Goal: Task Accomplishment & Management: Complete application form

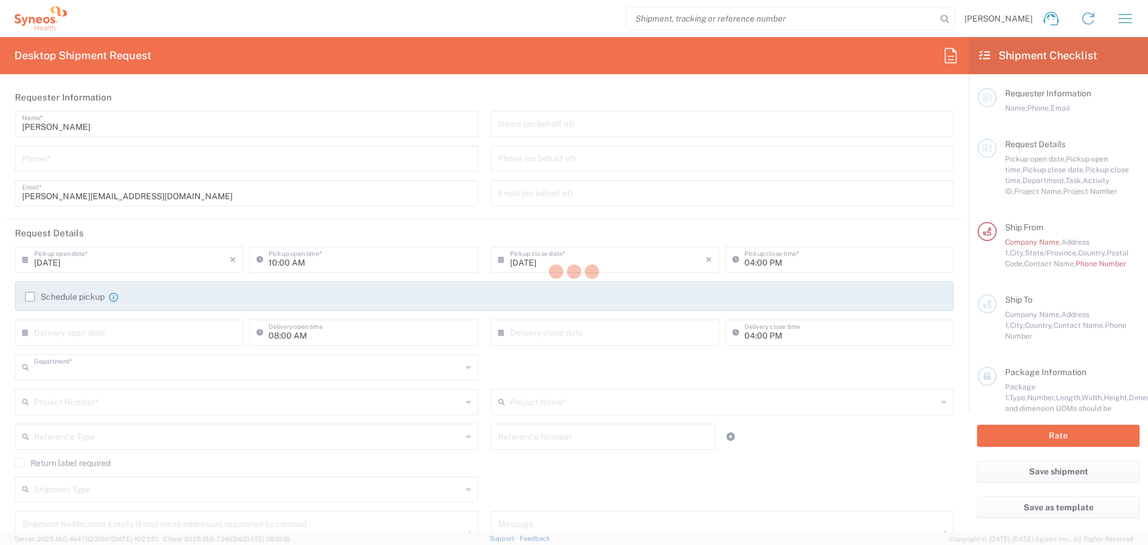
type input "3243"
type input "INC Research Clin Svcs [GEOGRAPHIC_DATA]"
type input "[GEOGRAPHIC_DATA]"
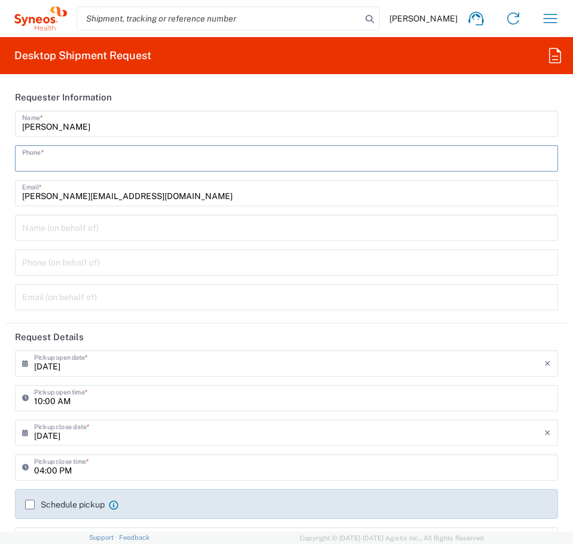
click at [66, 161] on input "tel" at bounding box center [286, 157] width 528 height 21
type input "5625952744"
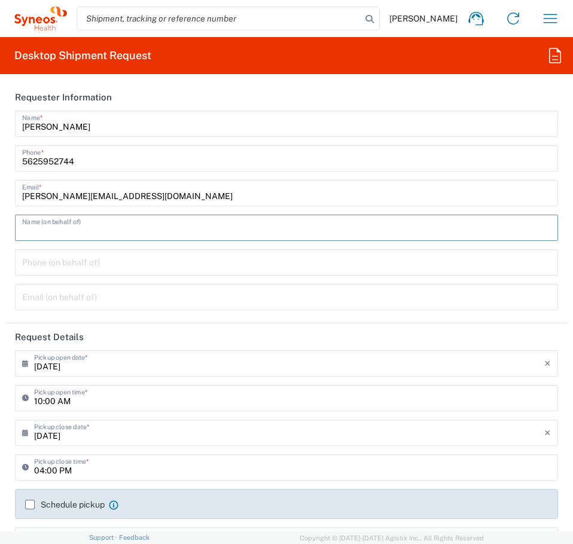
click at [52, 232] on input "text" at bounding box center [286, 226] width 528 height 21
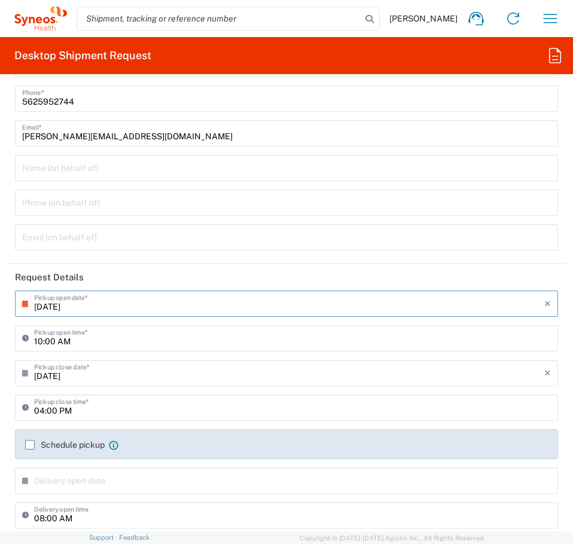
click at [109, 308] on input "[DATE]" at bounding box center [289, 302] width 510 height 21
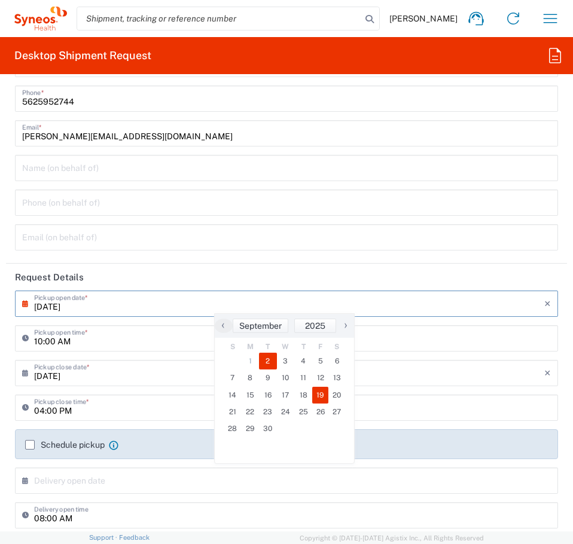
click at [316, 393] on span "19" at bounding box center [320, 395] width 17 height 17
type input "[DATE]"
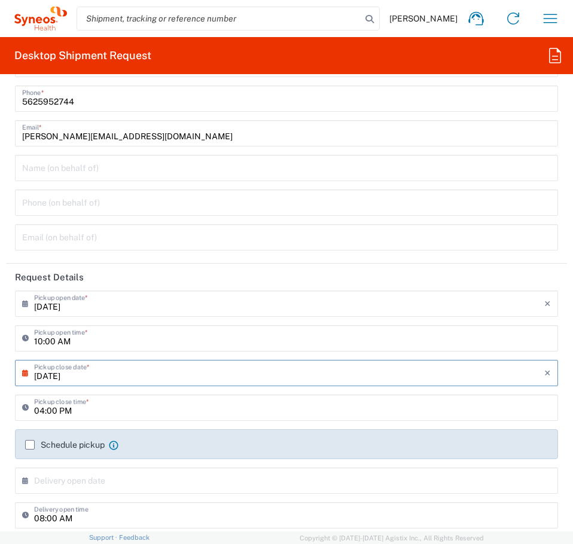
click at [108, 375] on input "[DATE]" at bounding box center [289, 372] width 510 height 21
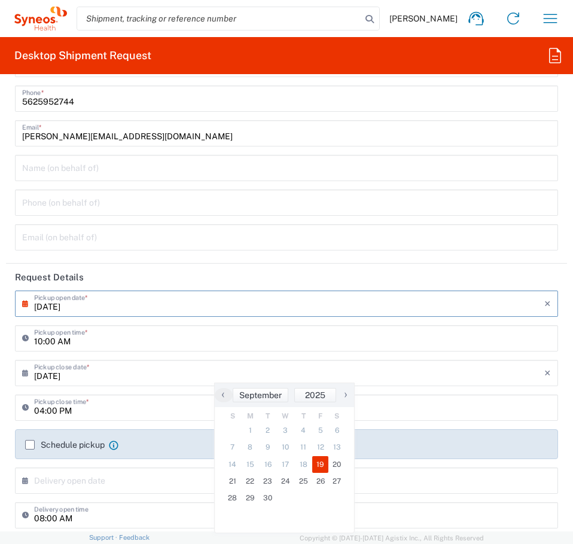
click at [60, 306] on input "[DATE]" at bounding box center [289, 302] width 510 height 21
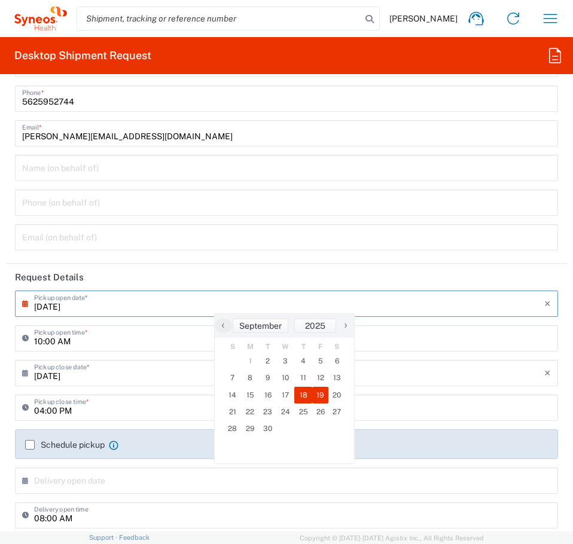
click at [300, 398] on span "18" at bounding box center [303, 395] width 18 height 17
type input "[DATE]"
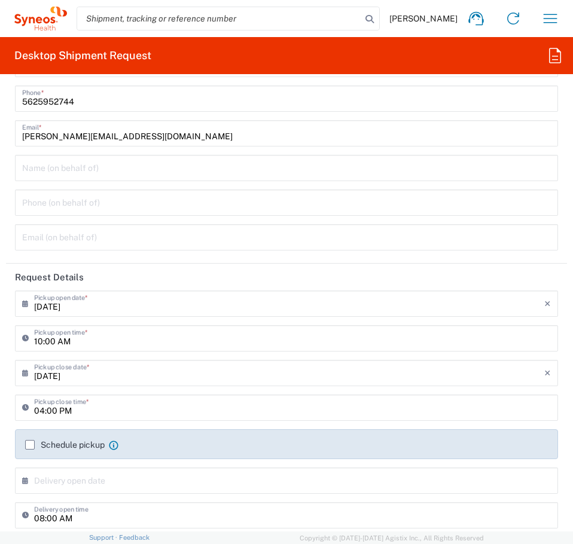
click at [80, 377] on input "[DATE]" at bounding box center [289, 372] width 510 height 21
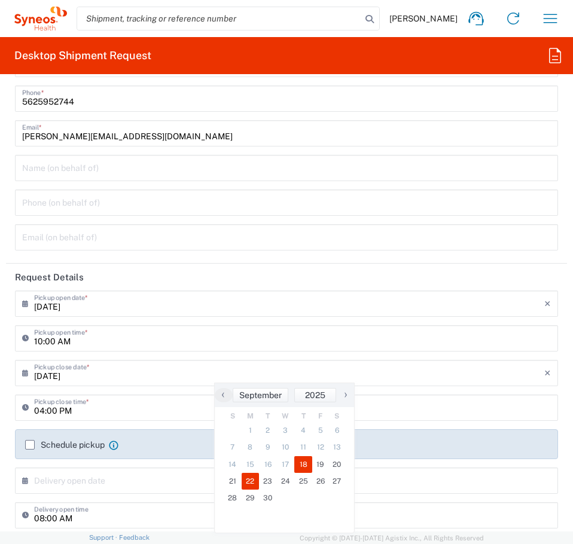
click at [256, 482] on span "22" at bounding box center [250, 481] width 18 height 17
type input "[DATE]"
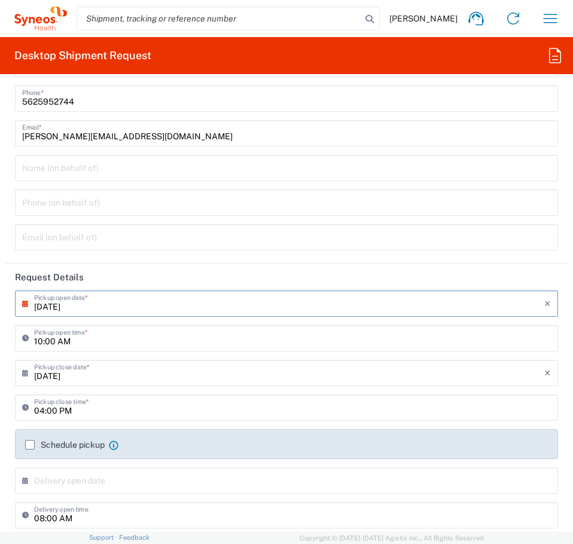
click at [71, 307] on input "[DATE]" at bounding box center [289, 302] width 510 height 21
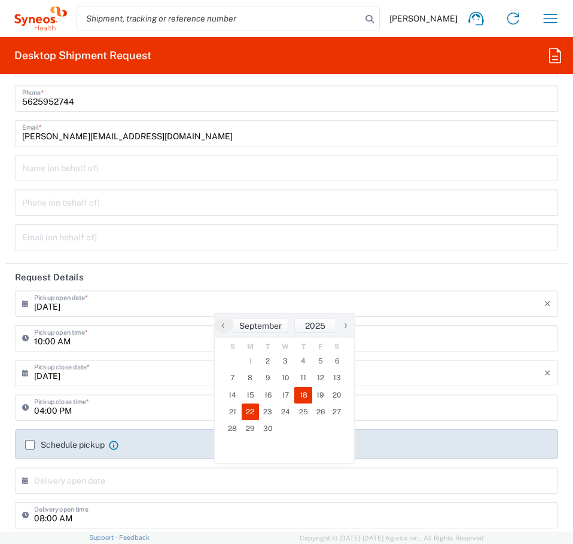
click at [302, 393] on span "18" at bounding box center [303, 395] width 18 height 17
type input "[DATE]"
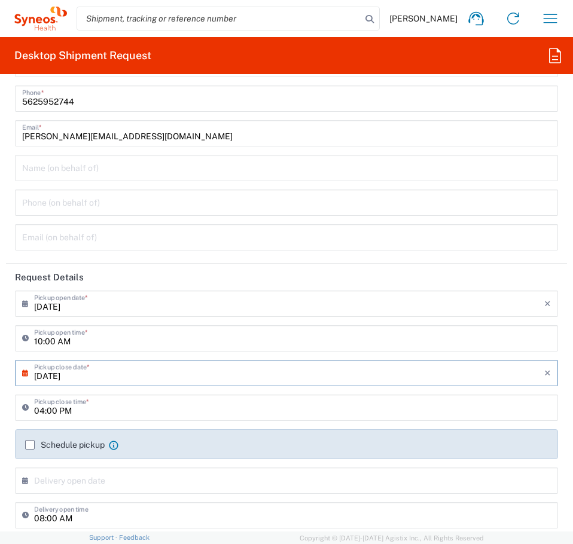
click at [69, 369] on input "[DATE]" at bounding box center [289, 372] width 510 height 21
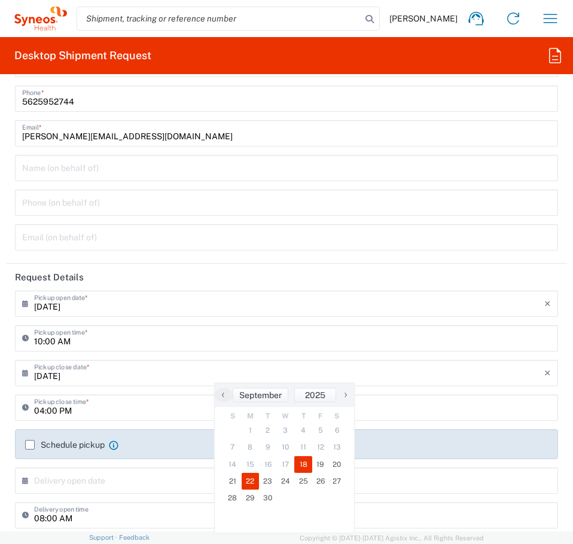
click at [246, 478] on span "22" at bounding box center [250, 481] width 18 height 17
type input "[DATE]"
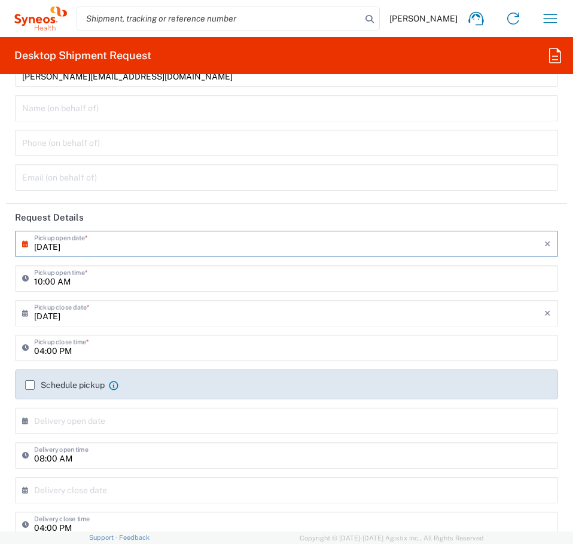
scroll to position [179, 0]
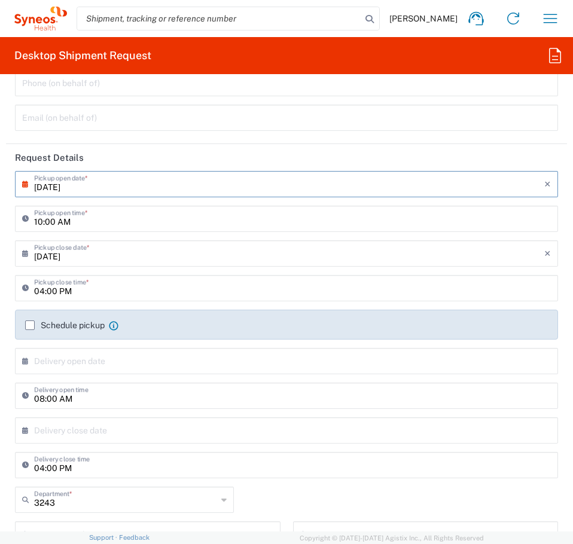
click at [62, 182] on input "[DATE]" at bounding box center [289, 183] width 510 height 21
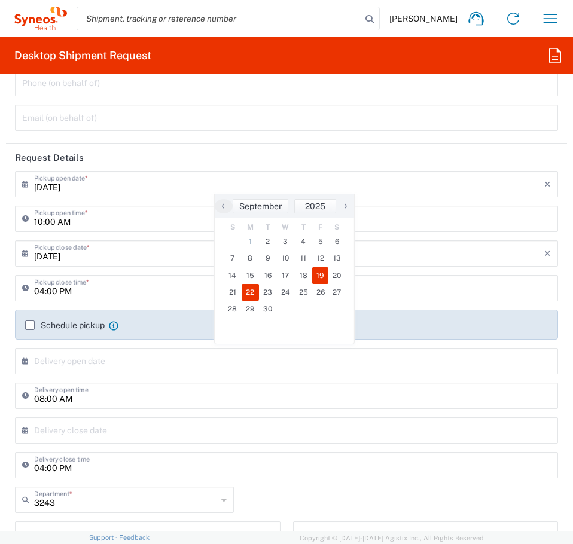
click at [317, 275] on span "19" at bounding box center [320, 275] width 17 height 17
type input "[DATE]"
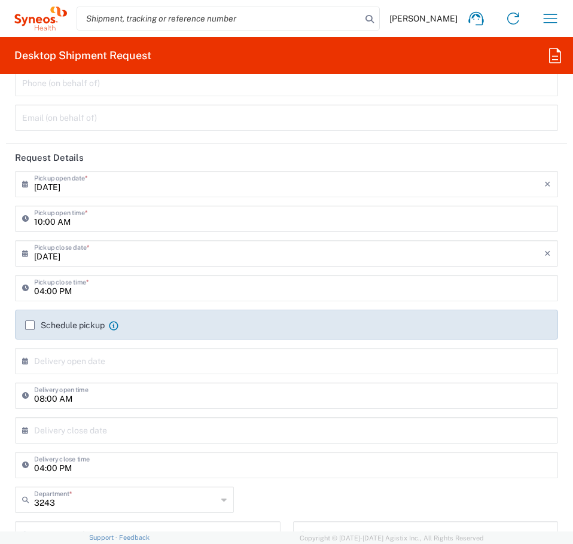
click at [56, 184] on input "[DATE]" at bounding box center [289, 183] width 510 height 21
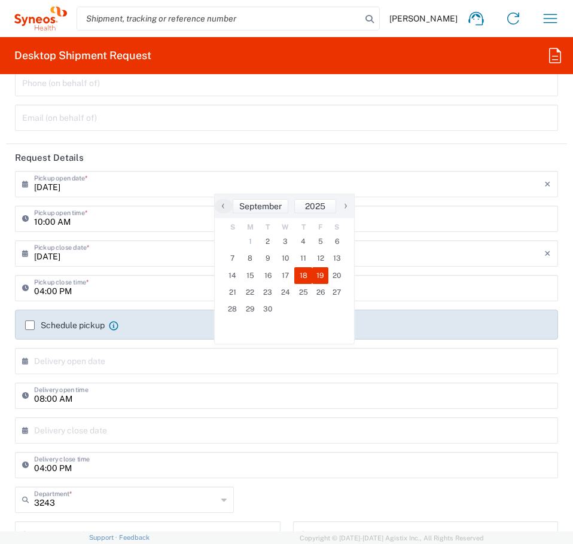
click at [308, 272] on span "18" at bounding box center [303, 275] width 18 height 17
type input "[DATE]"
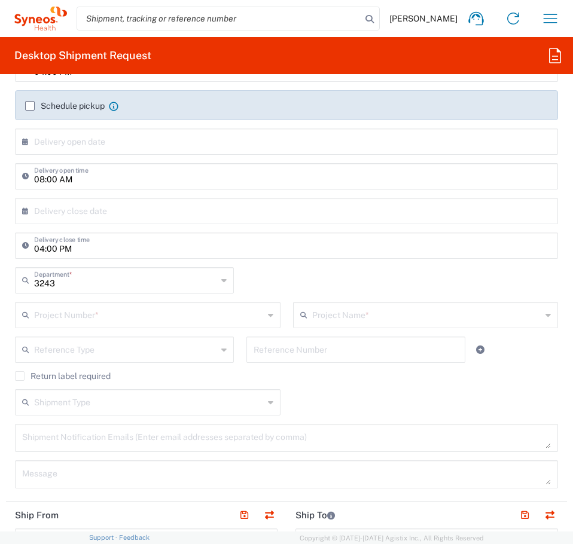
scroll to position [418, 0]
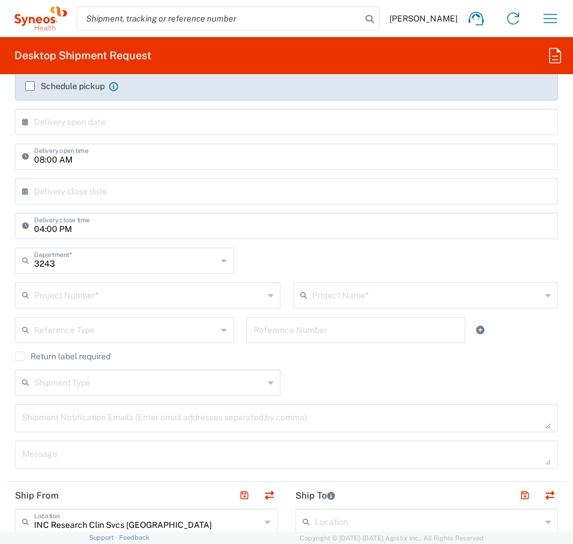
click at [50, 113] on input "text" at bounding box center [289, 121] width 510 height 21
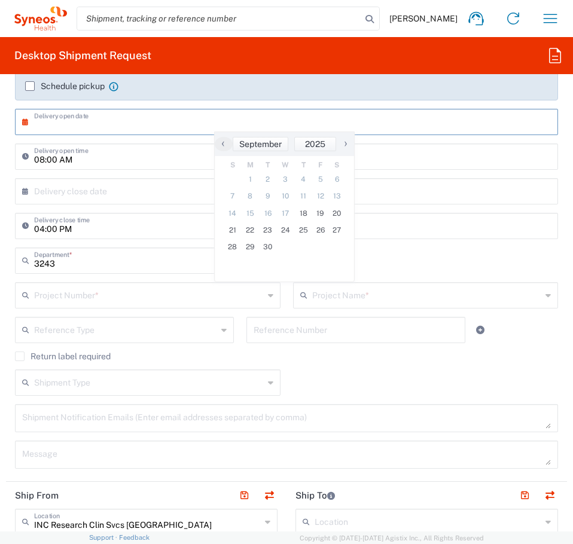
click at [7, 227] on main "[DATE] × Pickup open date * Cancel Apply 10:00 AM Pickup open time * [DATE] × P…" at bounding box center [286, 204] width 561 height 545
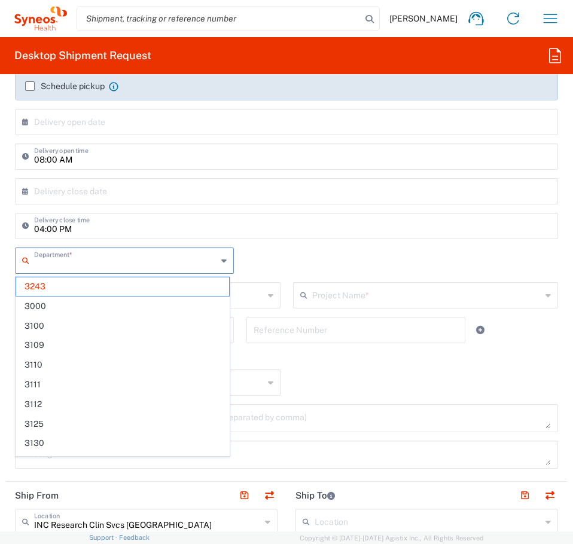
click at [75, 262] on input "text" at bounding box center [125, 259] width 183 height 21
click at [292, 262] on div "Department * 3243 3000 3100 3109 3110 3111 3112 3125 3130 3135 3136 3150 3155 3…" at bounding box center [286, 264] width 555 height 35
type input "3243"
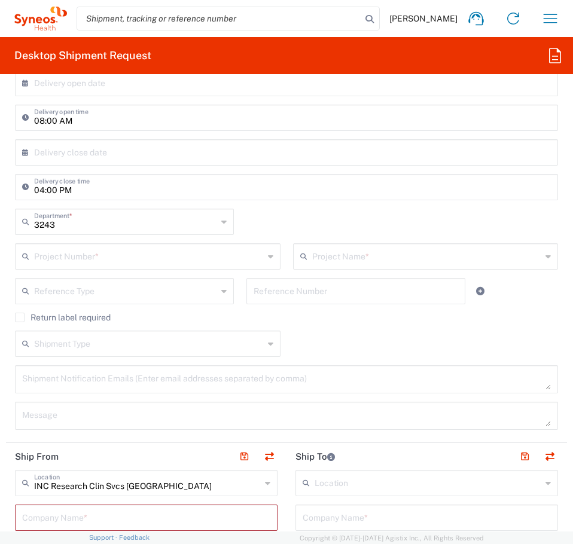
scroll to position [478, 0]
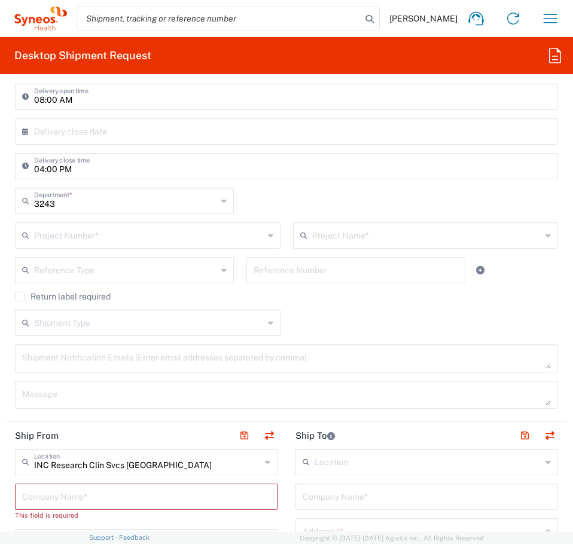
click at [228, 246] on div "Project Number *" at bounding box center [147, 235] width 265 height 26
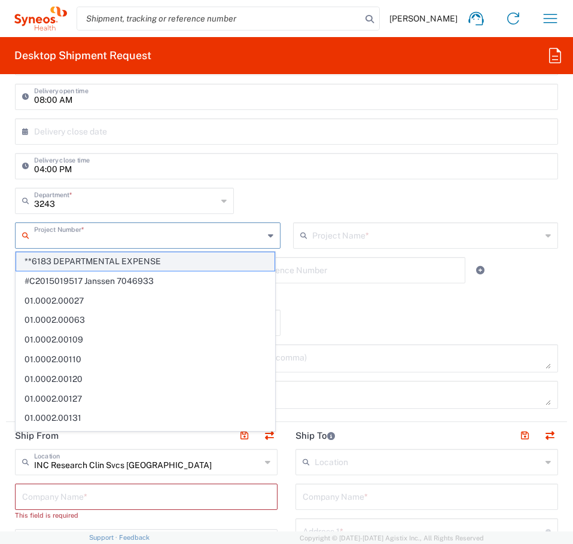
click at [216, 257] on span "**6183 DEPARTMENTAL EXPENSE" at bounding box center [145, 261] width 258 height 19
type input "**6183 DEPARTMENTAL EXPENSE"
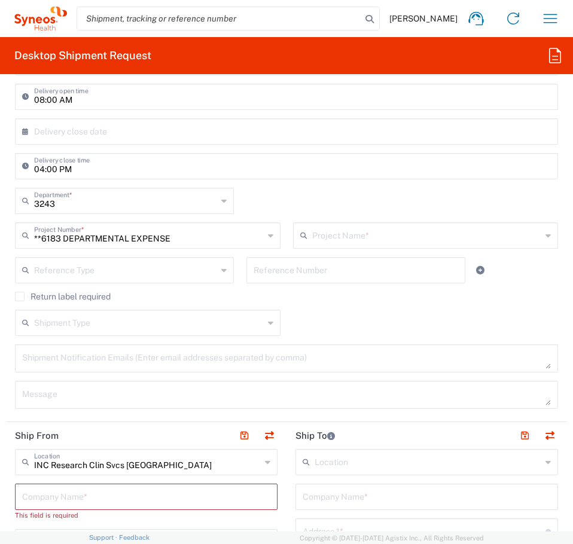
click at [343, 243] on input "text" at bounding box center [427, 234] width 230 height 21
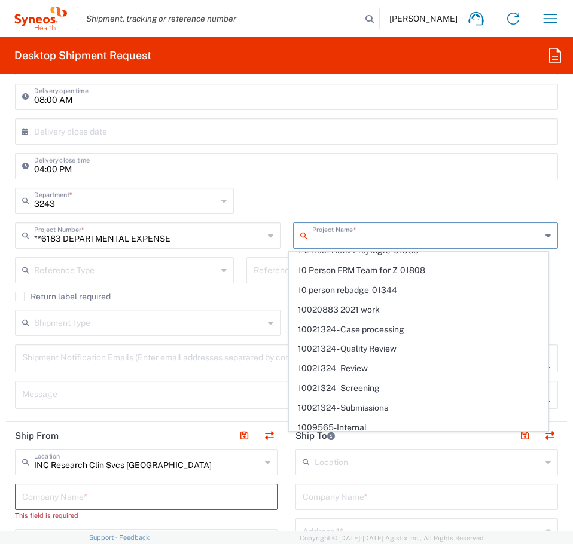
scroll to position [44, 0]
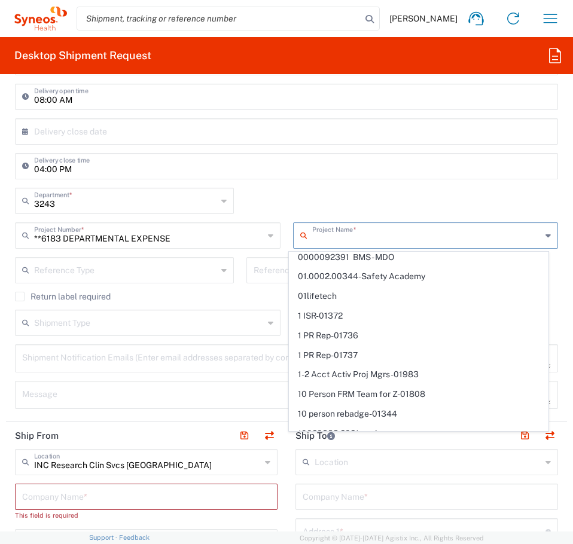
click at [313, 189] on div "3243 Department * 3243 3000 3100 3109 3110 3111 3112 3125 3130 3135 3136 3150 3…" at bounding box center [286, 205] width 555 height 35
type input "6183"
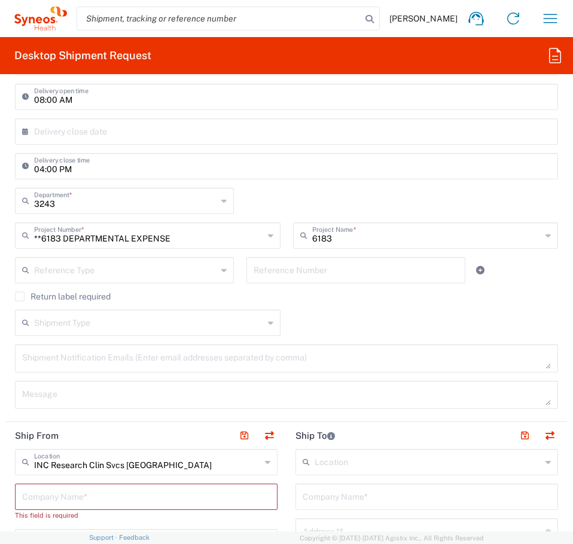
click at [143, 279] on input "text" at bounding box center [125, 269] width 183 height 21
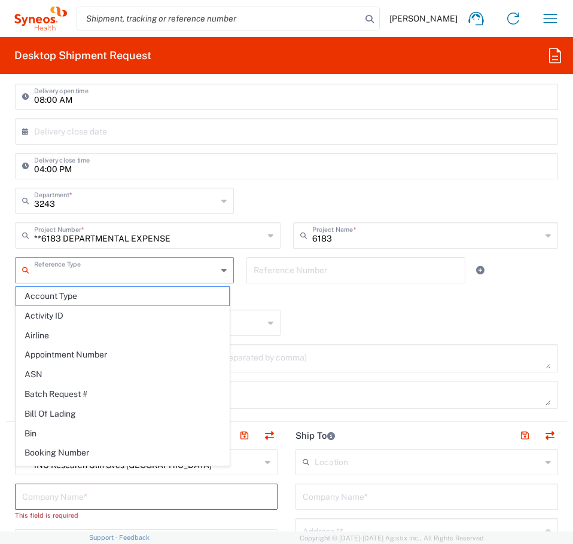
click at [143, 279] on input "text" at bounding box center [125, 269] width 183 height 21
click at [320, 300] on agx-checkbox-control "Return label required" at bounding box center [286, 297] width 543 height 10
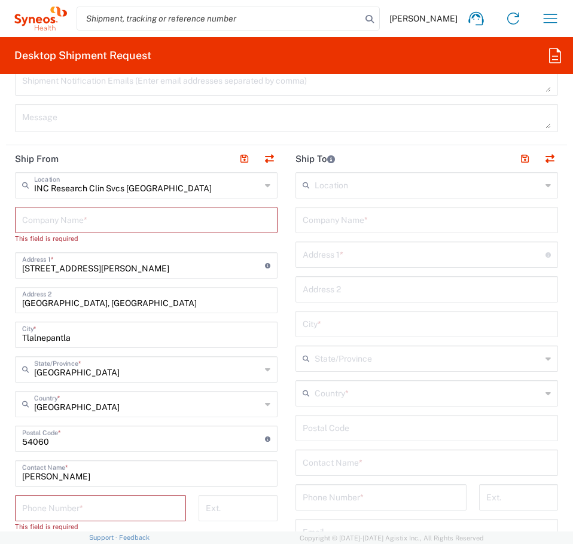
scroll to position [777, 0]
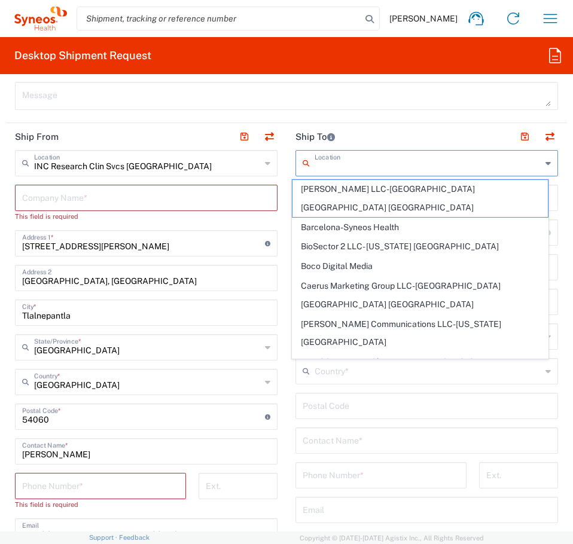
click at [326, 166] on input "text" at bounding box center [427, 162] width 227 height 21
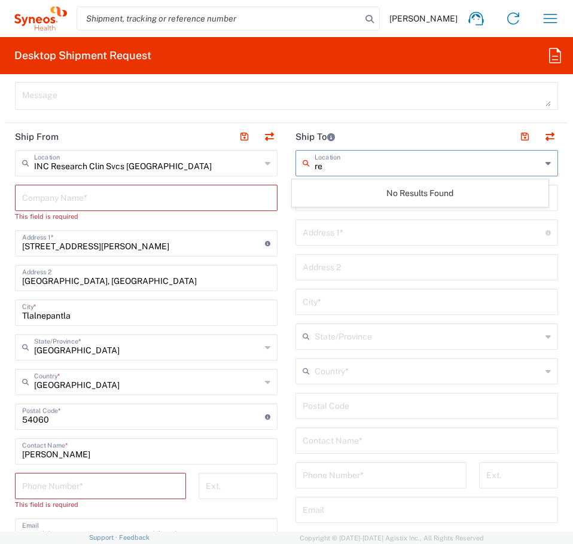
type input "r"
type input "m"
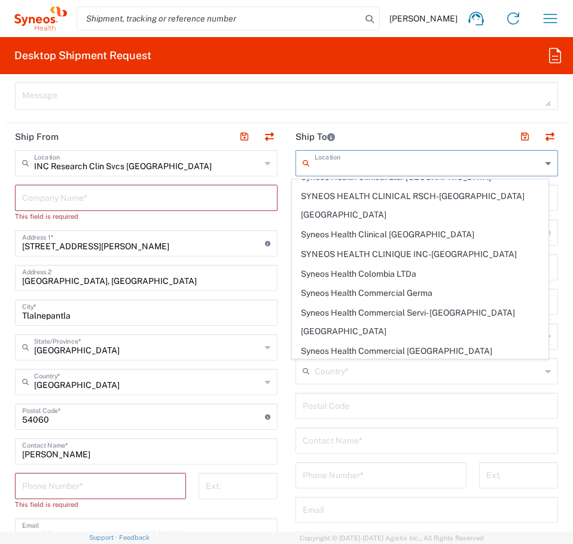
scroll to position [1016, 0]
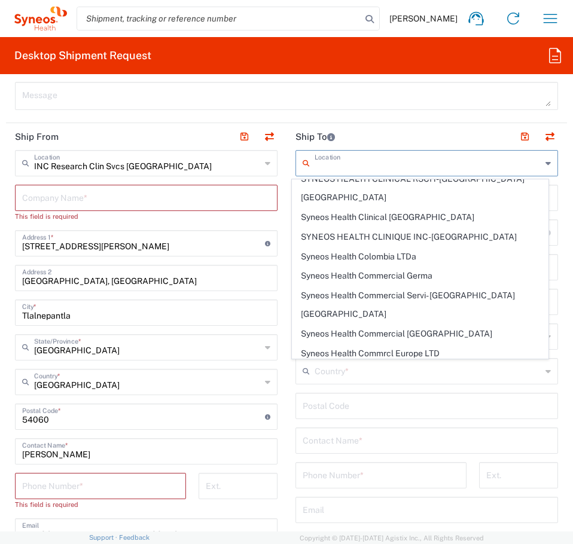
click at [418, 131] on header "Ship To" at bounding box center [426, 136] width 280 height 27
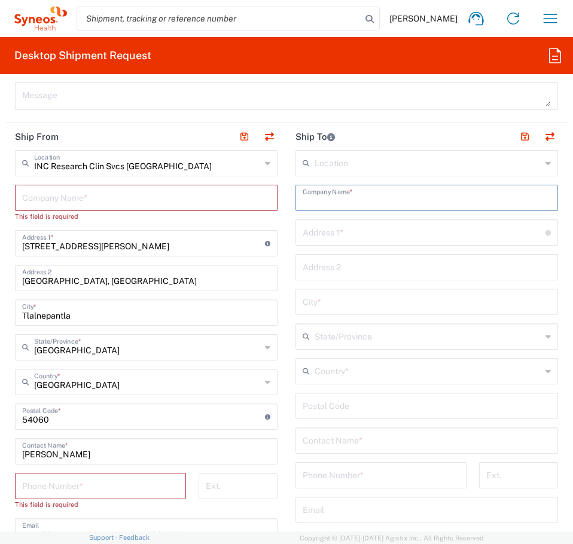
click at [339, 201] on input "text" at bounding box center [426, 197] width 248 height 21
type input "Residencial Palta 152"
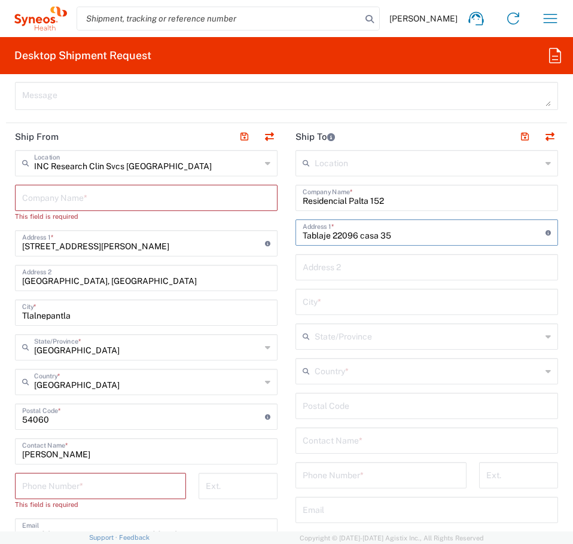
type input "Tablaje 22096 casa 35"
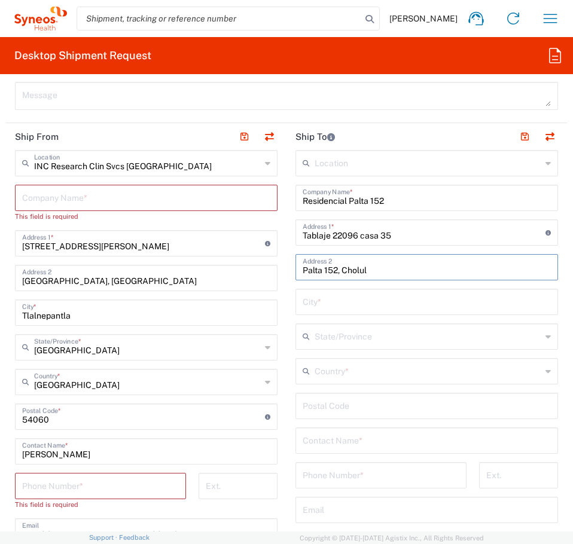
type input "Palta 152, Cholul"
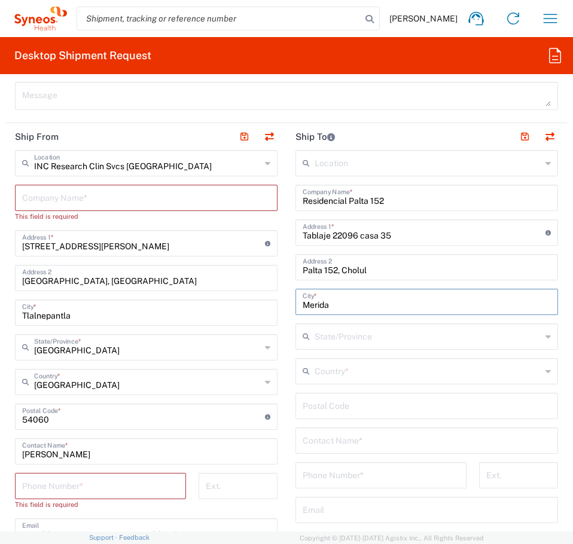
type input "Merida"
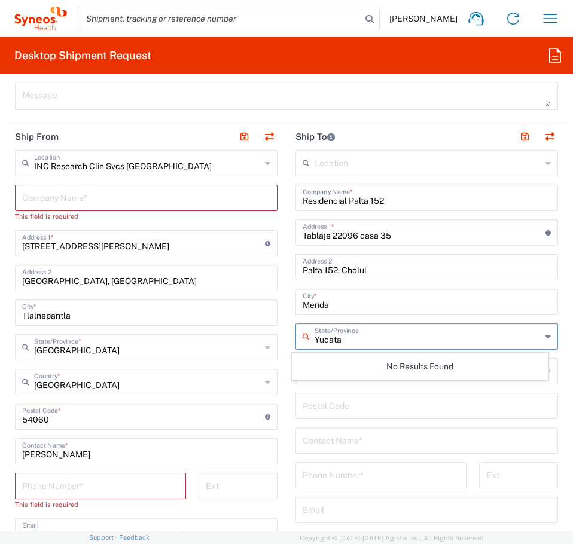
type input "[GEOGRAPHIC_DATA]"
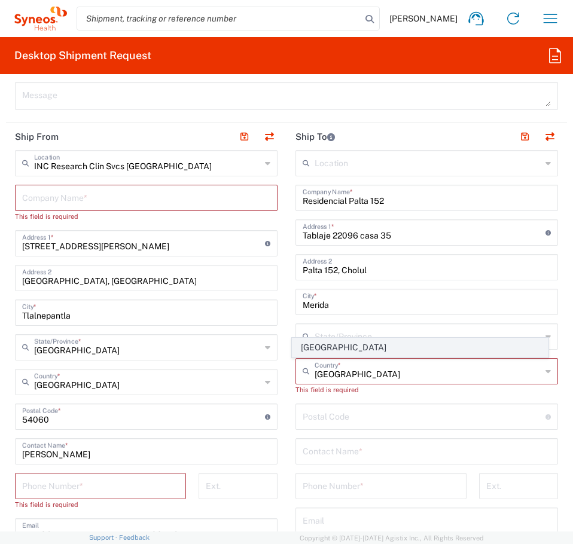
click at [376, 349] on span "[GEOGRAPHIC_DATA]" at bounding box center [420, 347] width 256 height 19
type input "[GEOGRAPHIC_DATA]"
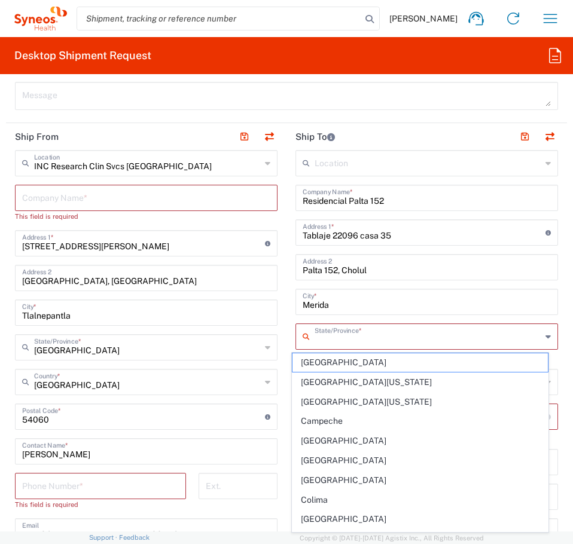
click at [356, 340] on input "text" at bounding box center [427, 335] width 227 height 21
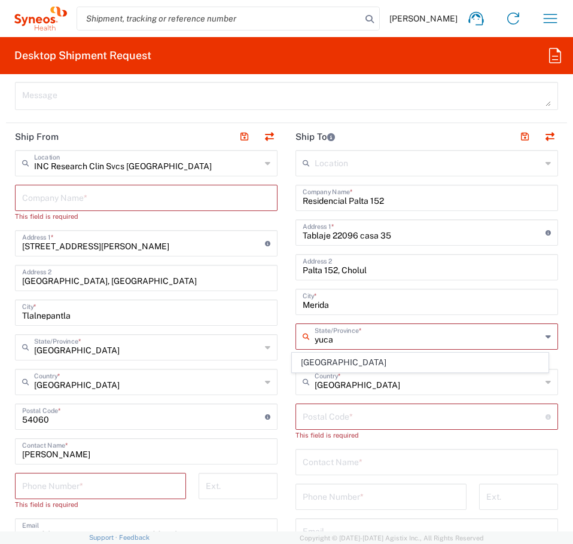
click at [343, 364] on span "[GEOGRAPHIC_DATA]" at bounding box center [420, 362] width 256 height 19
type input "[GEOGRAPHIC_DATA]"
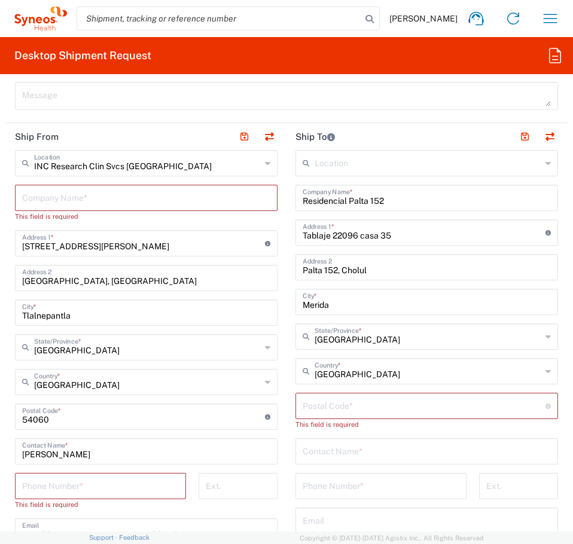
scroll to position [837, 0]
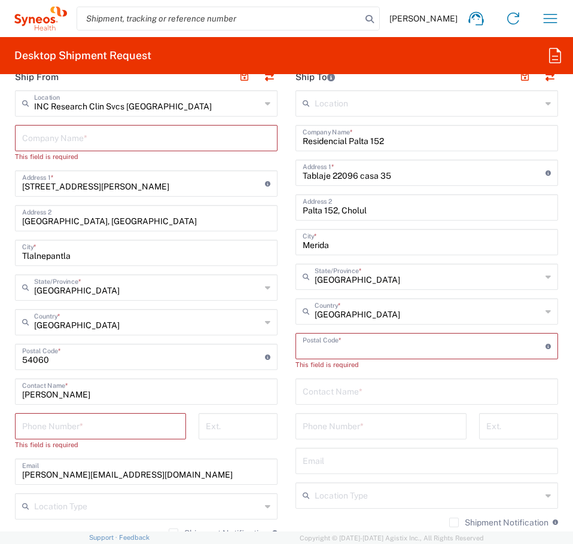
click at [343, 349] on input "undefined" at bounding box center [423, 345] width 243 height 21
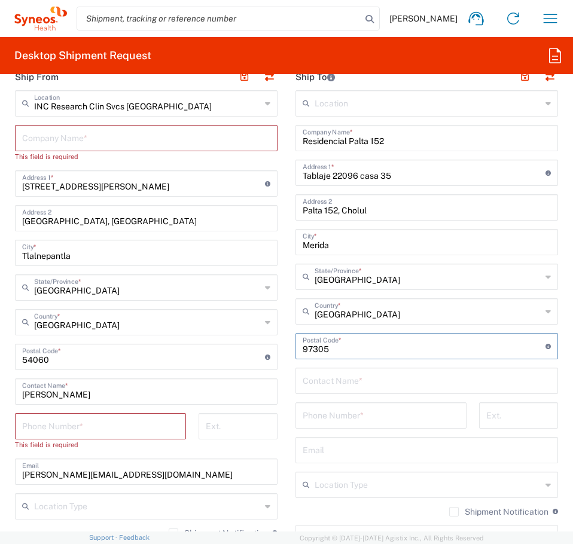
type input "97305"
click at [383, 384] on input "text" at bounding box center [426, 379] width 248 height 21
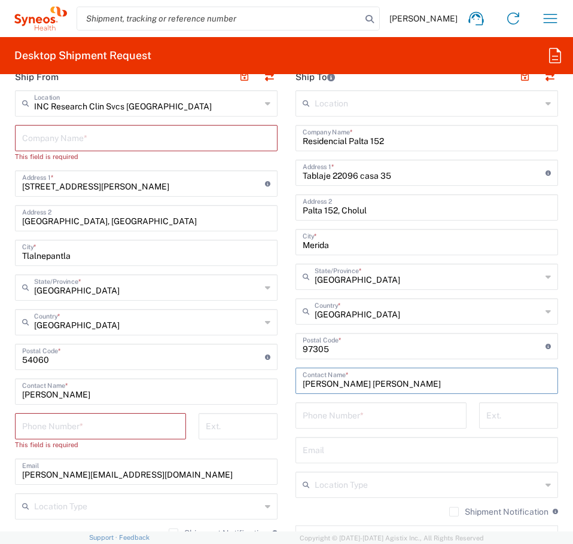
type input "[PERSON_NAME] [PERSON_NAME]"
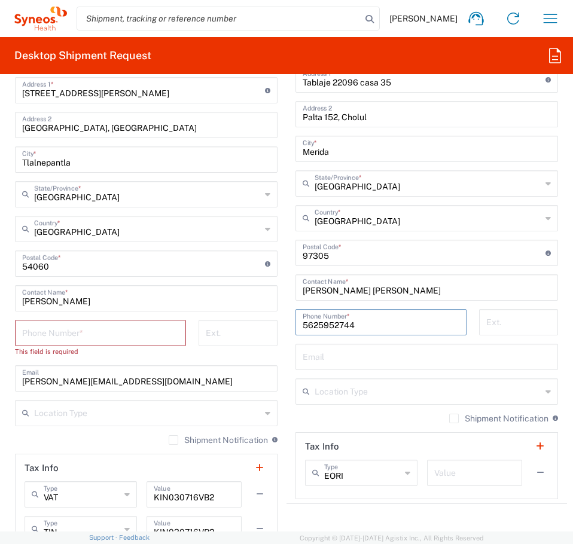
scroll to position [956, 0]
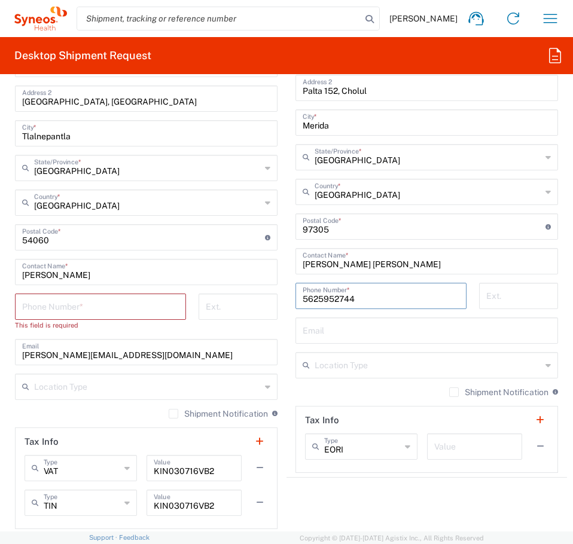
type input "5625952744"
click at [363, 341] on div "Email" at bounding box center [426, 330] width 262 height 26
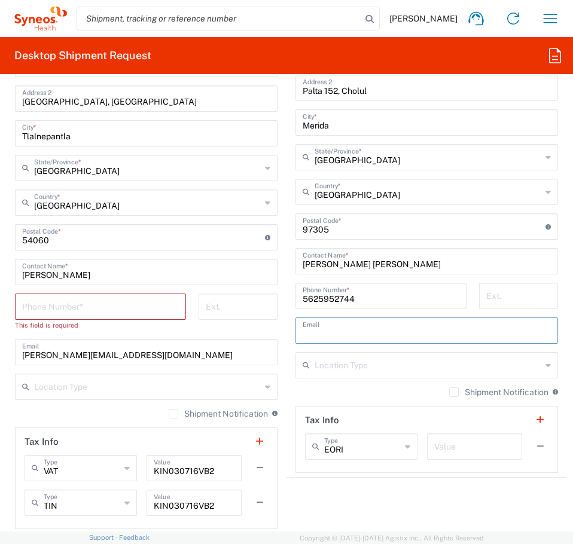
click at [369, 335] on input "text" at bounding box center [426, 329] width 248 height 21
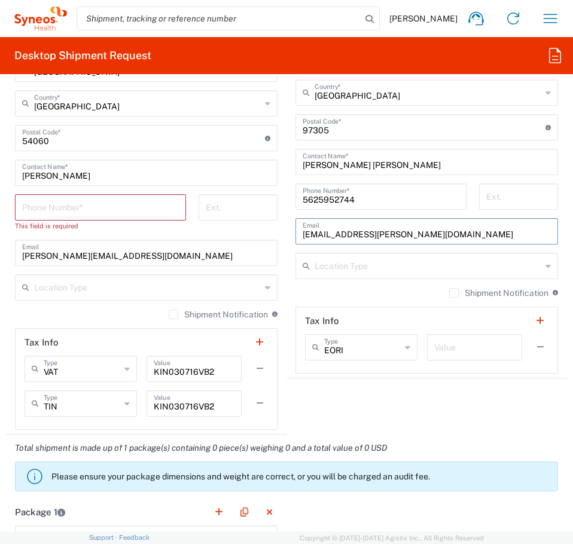
scroll to position [1076, 0]
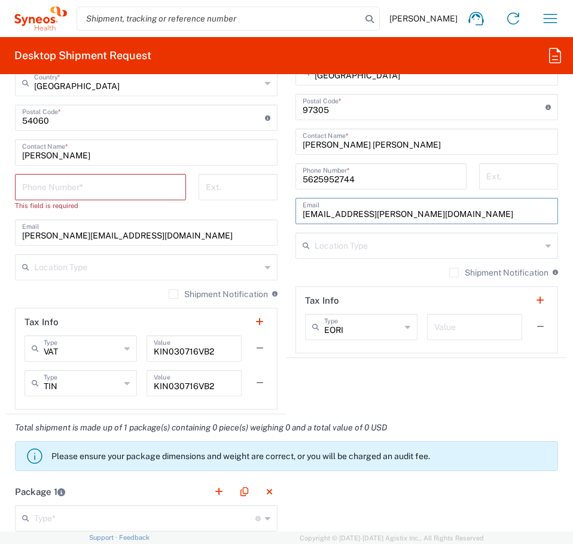
type input "[EMAIL_ADDRESS][PERSON_NAME][DOMAIN_NAME]"
click at [449, 274] on label "Shipment Notification" at bounding box center [498, 273] width 99 height 10
click at [454, 273] on input "Shipment Notification" at bounding box center [454, 273] width 0 height 0
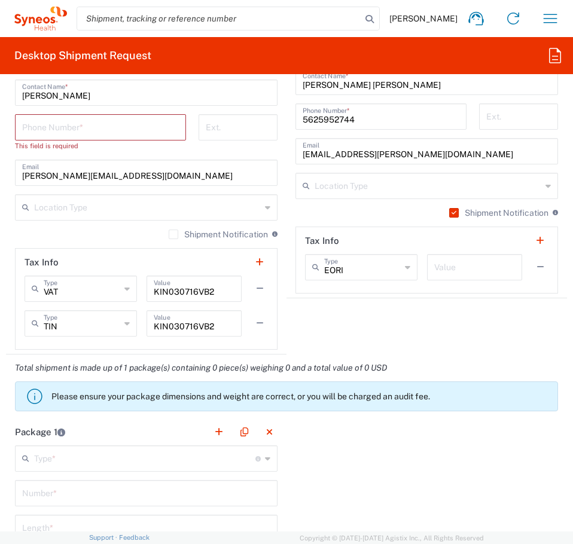
click at [108, 129] on input "tel" at bounding box center [100, 126] width 157 height 21
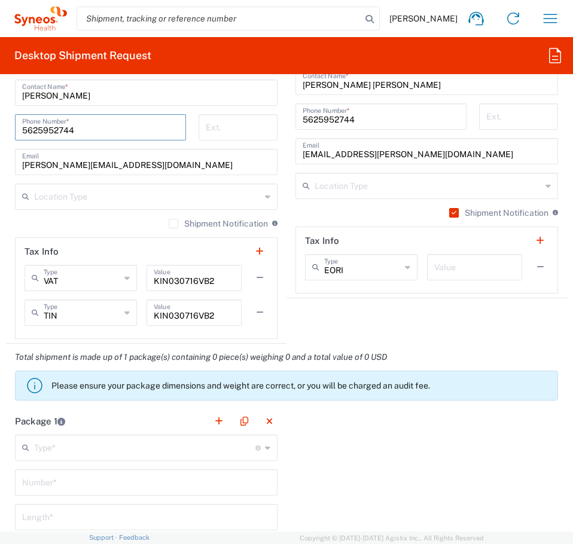
type input "5625952744"
click at [374, 317] on agx-shipment-stop-widget "Ship To Location [PERSON_NAME] LLC-[GEOGRAPHIC_DATA] [GEOGRAPHIC_DATA] [GEOGRAP…" at bounding box center [426, 53] width 280 height 579
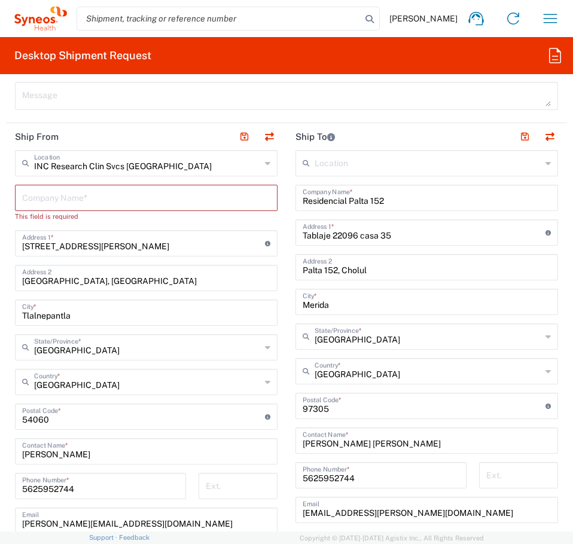
scroll to position [897, 0]
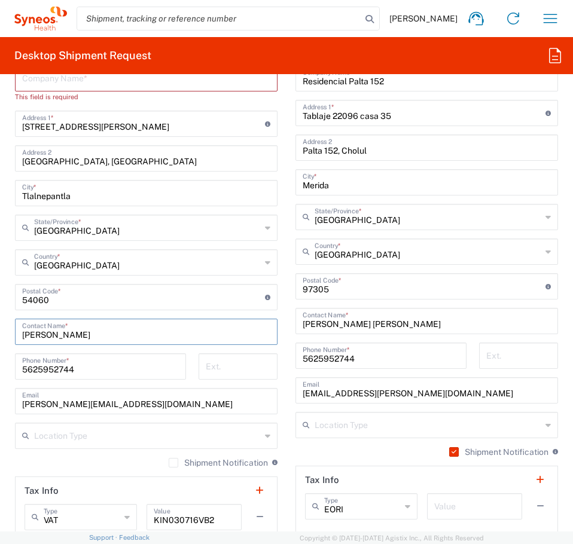
click at [75, 339] on input "[PERSON_NAME]" at bounding box center [146, 330] width 248 height 21
paste input "[PERSON_NAME]"
type input "[PERSON_NAME]"
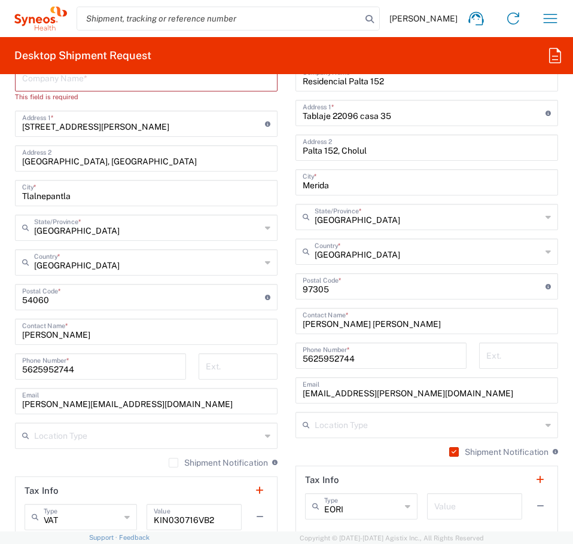
drag, startPoint x: 50, startPoint y: 369, endPoint x: 61, endPoint y: 369, distance: 10.8
click at [50, 369] on input "5625952744" at bounding box center [100, 365] width 157 height 21
click at [61, 369] on input "5625952744" at bounding box center [100, 365] width 157 height 21
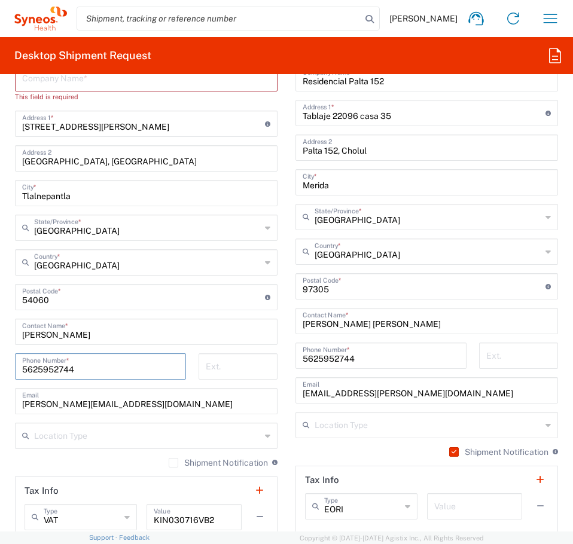
click at [61, 369] on input "5625952744" at bounding box center [100, 365] width 157 height 21
paste input "2 55 6599 7772"
click at [146, 372] on input "52 55 6599 7772" at bounding box center [100, 365] width 157 height 21
type input "52 55 6599 7772"
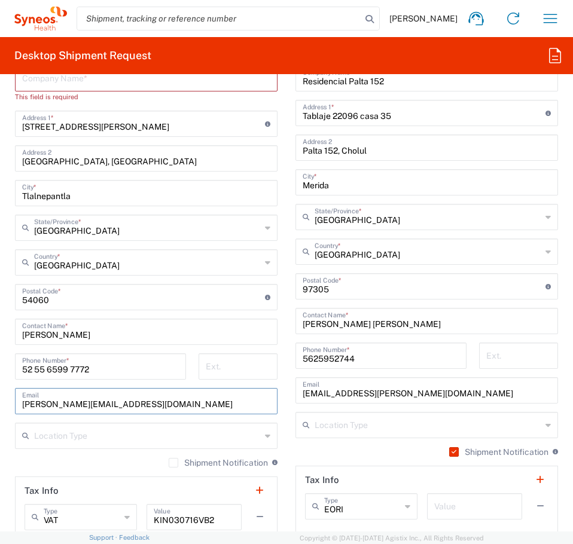
drag, startPoint x: 152, startPoint y: 411, endPoint x: 175, endPoint y: 417, distance: 23.5
click at [154, 411] on div "[PERSON_NAME][EMAIL_ADDRESS][DOMAIN_NAME] Email" at bounding box center [146, 401] width 262 height 26
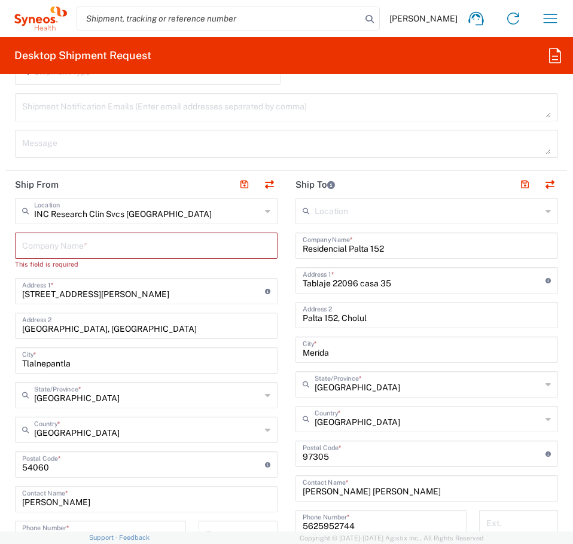
scroll to position [717, 0]
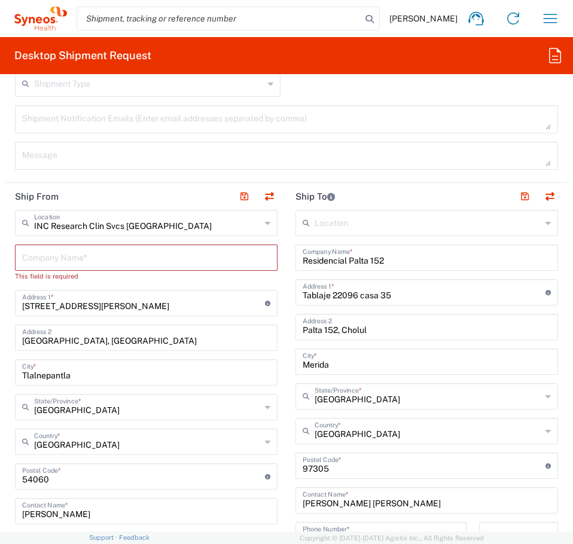
click at [81, 254] on input "text" at bounding box center [146, 256] width 248 height 21
type input "S"
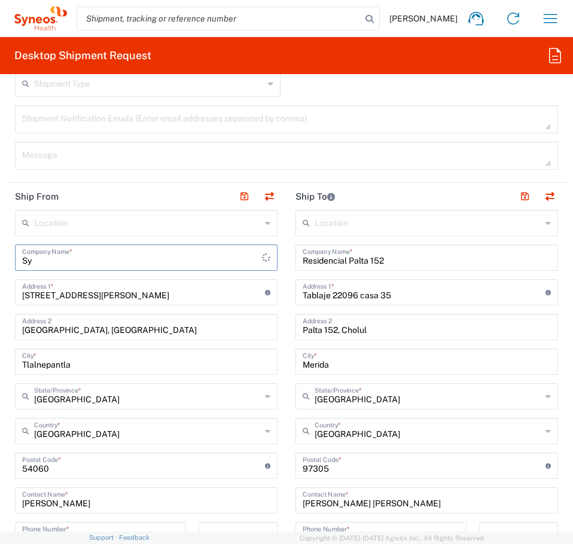
type input "S"
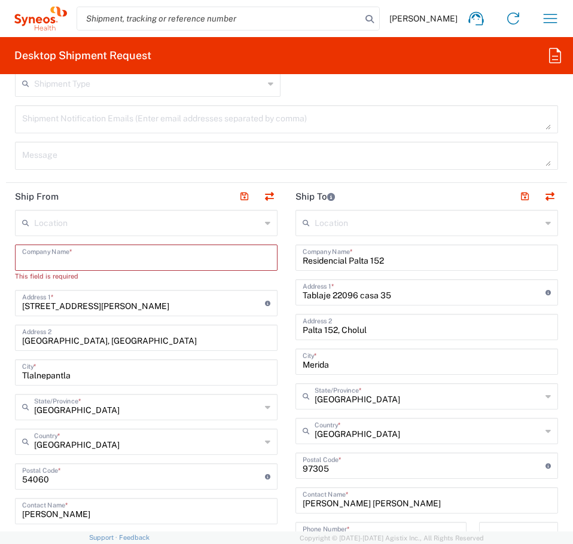
type input "I"
click at [156, 191] on header "Ship From" at bounding box center [146, 196] width 280 height 27
click at [151, 228] on input "text" at bounding box center [147, 222] width 227 height 21
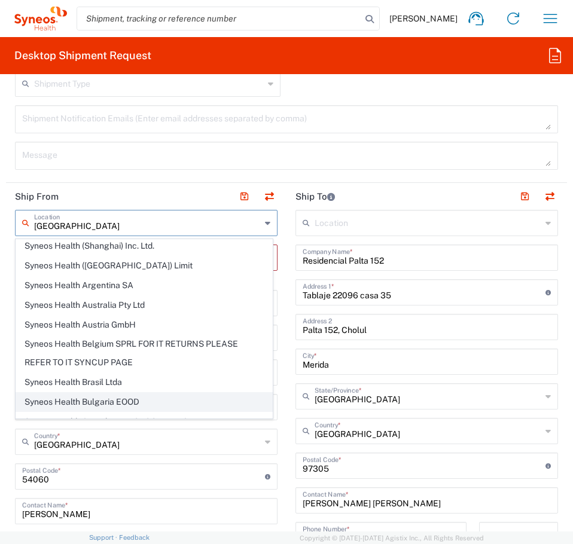
scroll to position [0, 0]
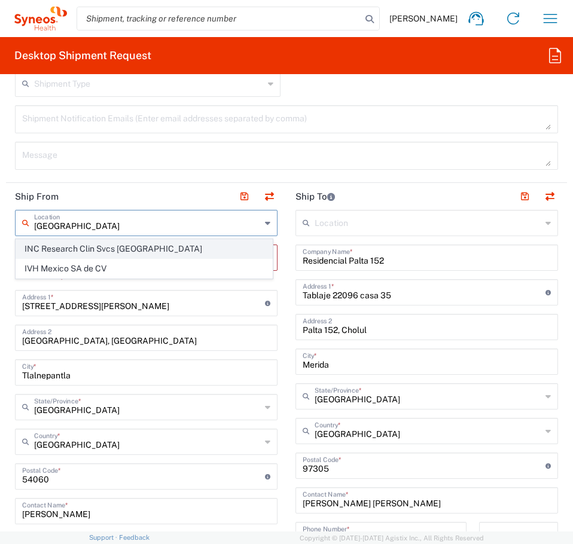
click at [173, 251] on span "INC Research Clin Svcs [GEOGRAPHIC_DATA]" at bounding box center [144, 249] width 256 height 19
type input "INC Research Clin Svcs [GEOGRAPHIC_DATA]"
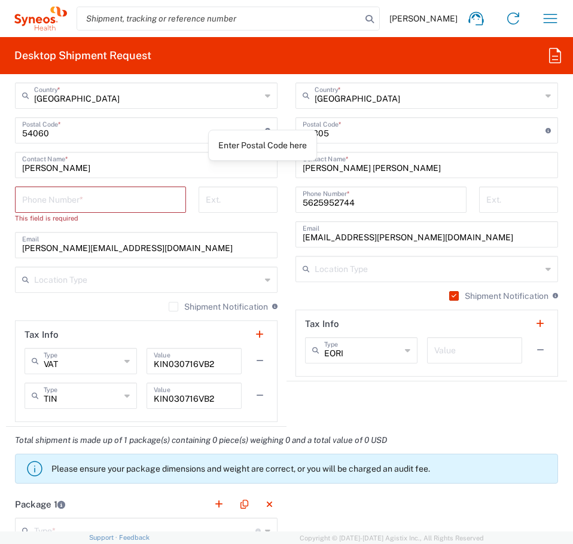
scroll to position [1076, 0]
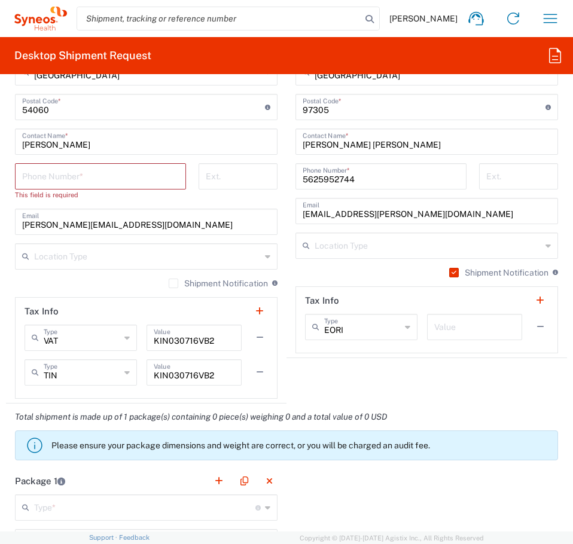
click at [123, 175] on input "tel" at bounding box center [100, 175] width 157 height 21
paste input "52 55 6599 7772"
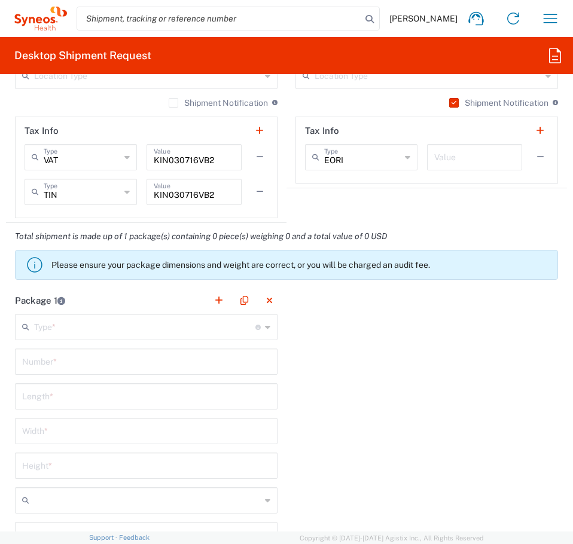
scroll to position [1255, 0]
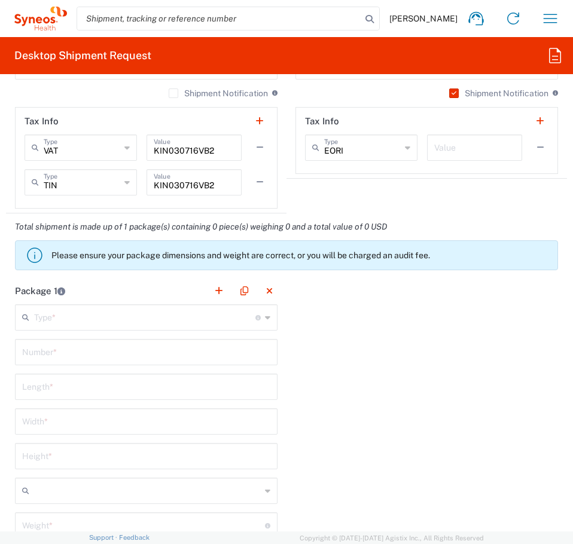
type input "52 55 6599 7772"
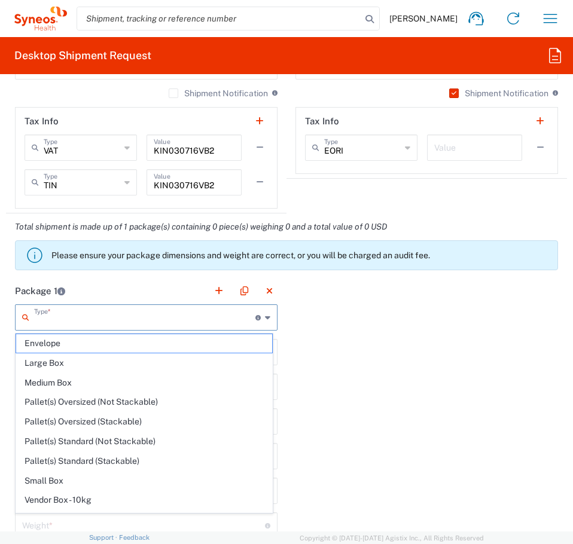
click at [137, 317] on input "text" at bounding box center [144, 316] width 221 height 21
click at [118, 341] on span "Envelope" at bounding box center [144, 343] width 256 height 19
type input "Envelope"
type input "1"
type input "9.5"
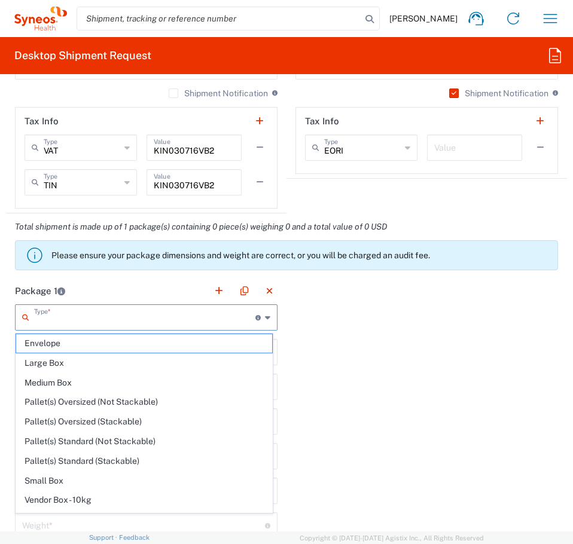
type input "12.5"
type input "0.25"
type input "in"
type input "0.45"
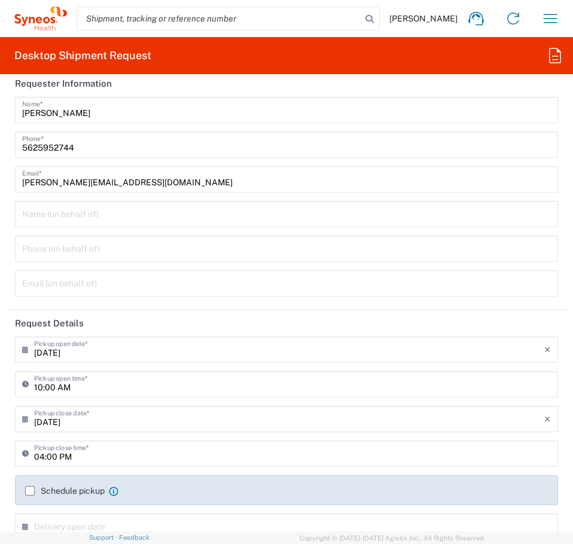
scroll to position [0, 0]
